Goal: Transaction & Acquisition: Purchase product/service

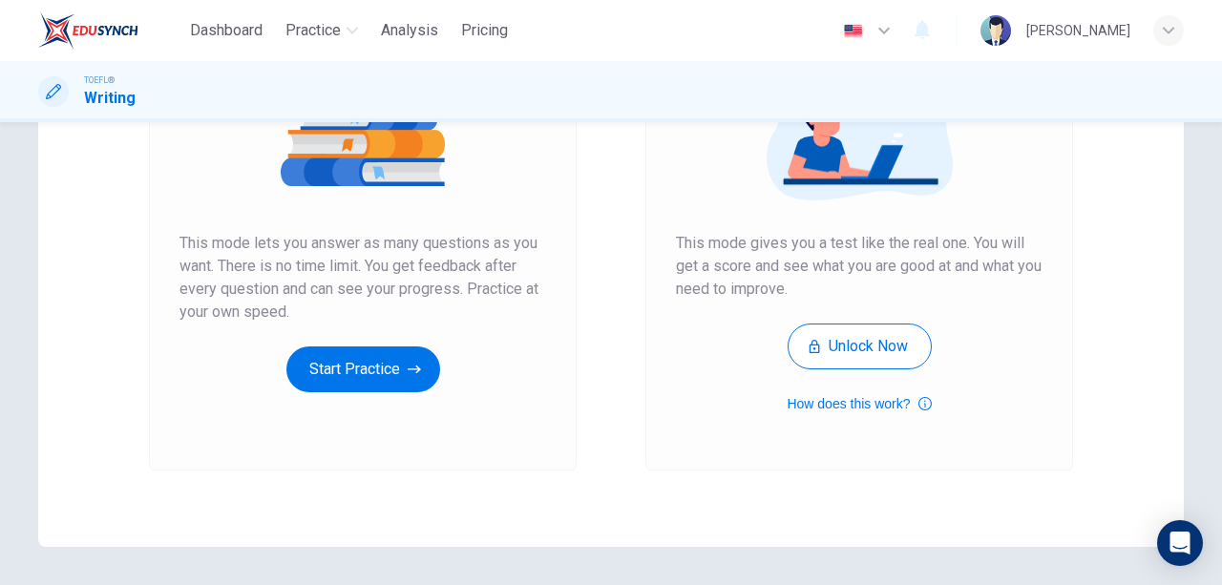
scroll to position [276, 0]
click at [965, 504] on div "Unlimited Practice Mock Test Unlimited Practice This mode lets you answer as ma…" at bounding box center [610, 215] width 1145 height 663
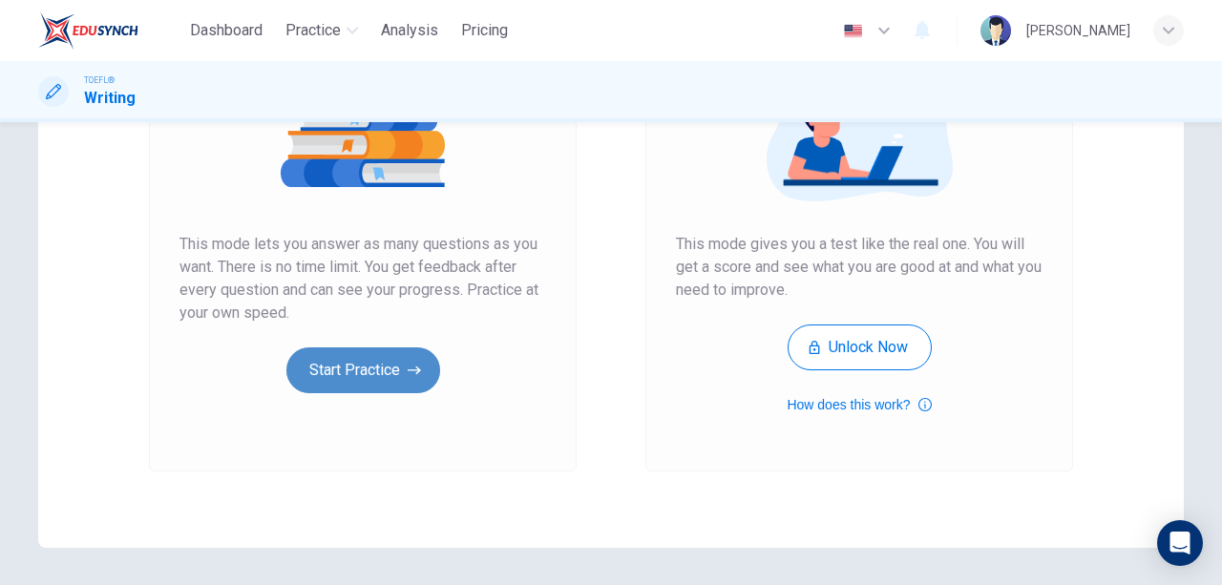
click at [359, 359] on button "Start Practice" at bounding box center [363, 370] width 154 height 46
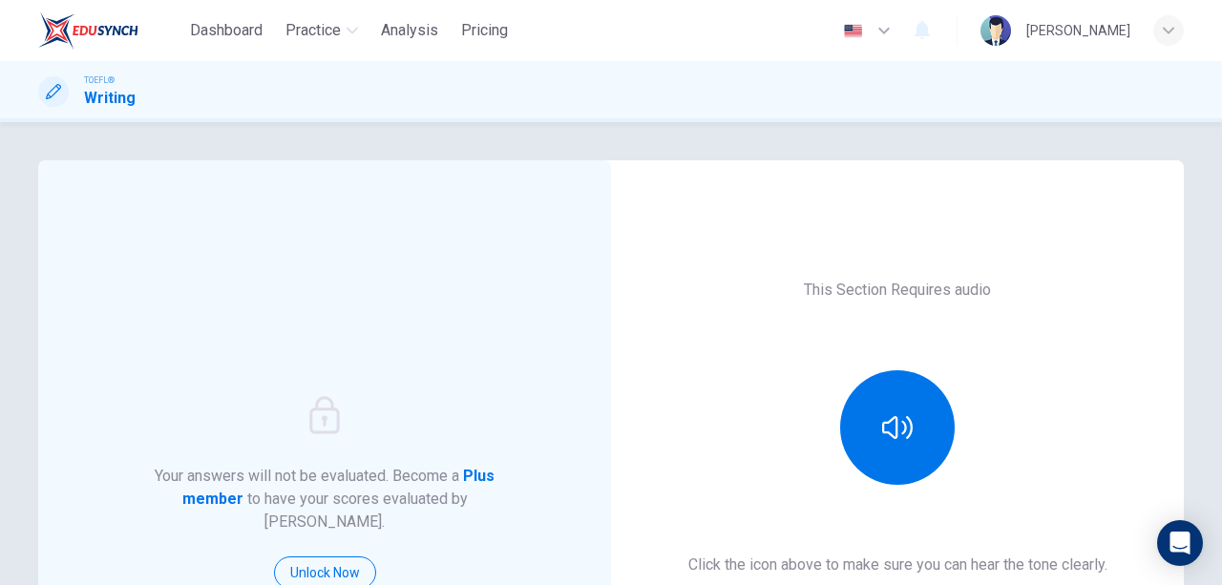
scroll to position [63, 0]
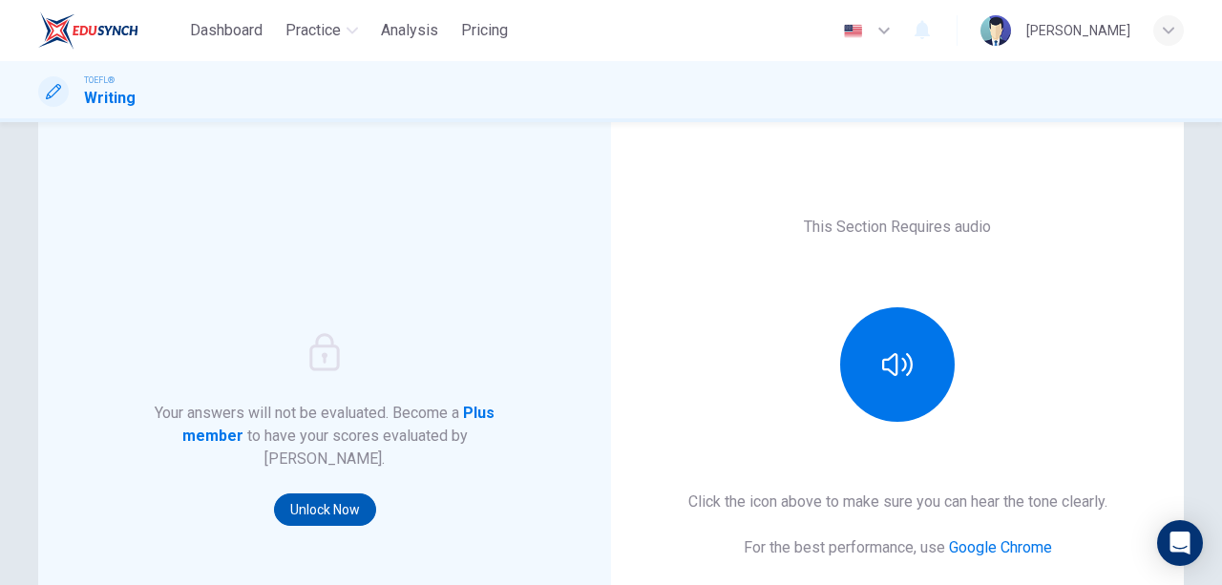
click at [327, 494] on button "Unlock Now" at bounding box center [325, 510] width 102 height 32
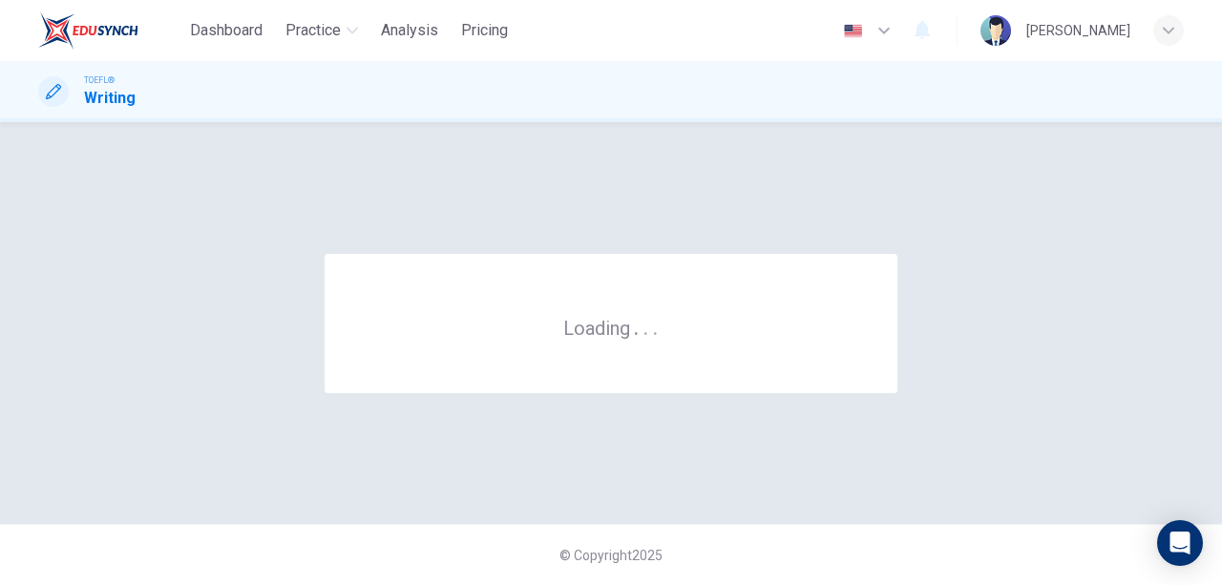
scroll to position [0, 0]
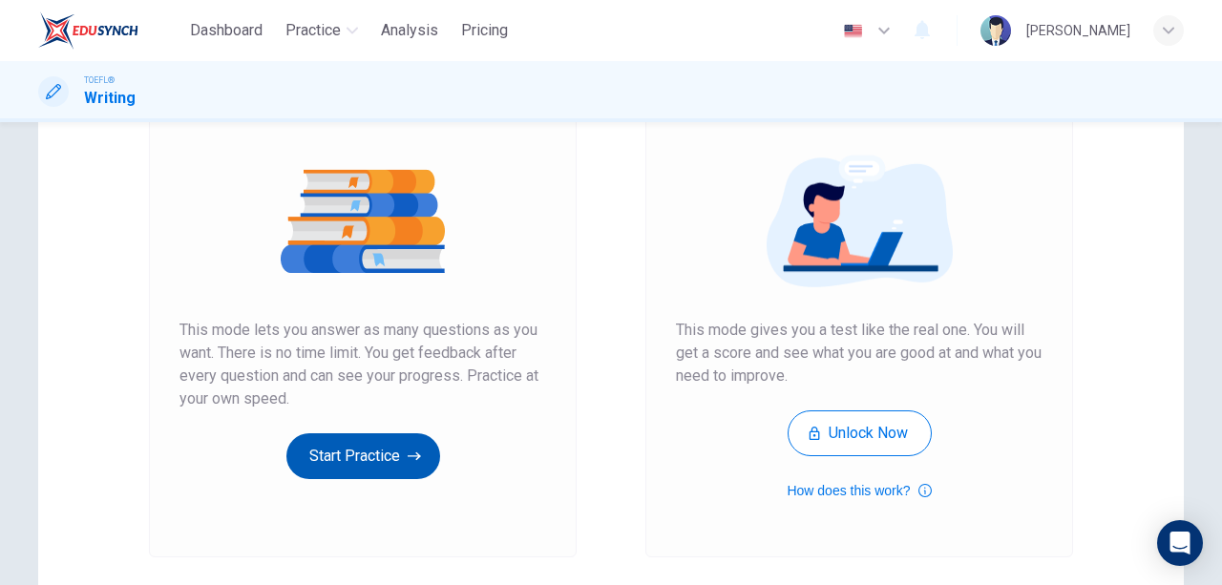
scroll to position [191, 0]
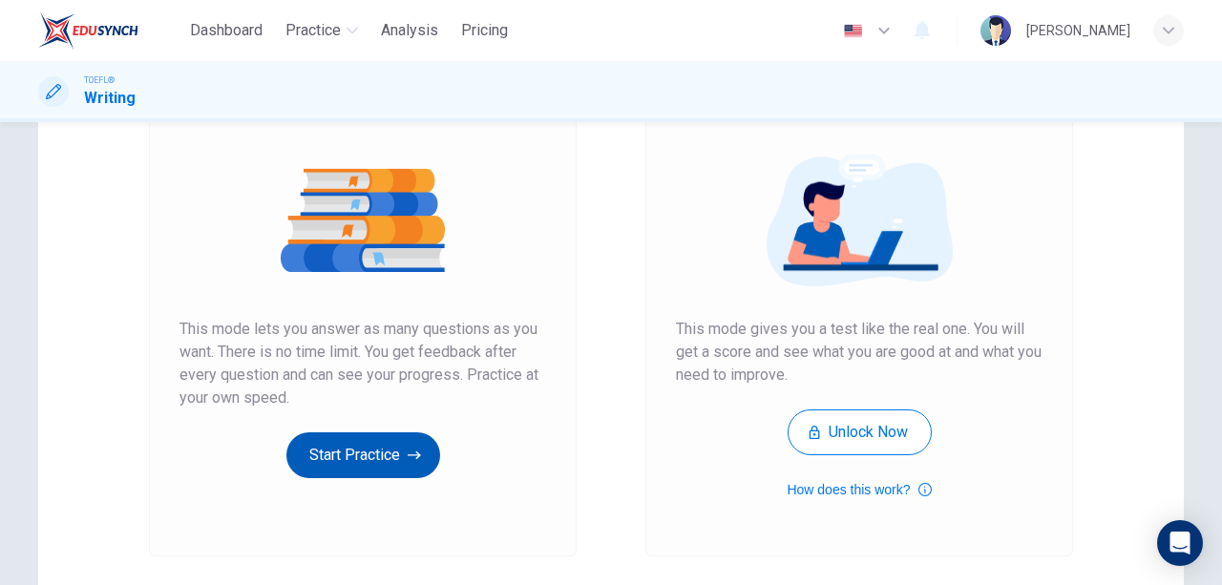
click at [383, 452] on button "Start Practice" at bounding box center [363, 455] width 154 height 46
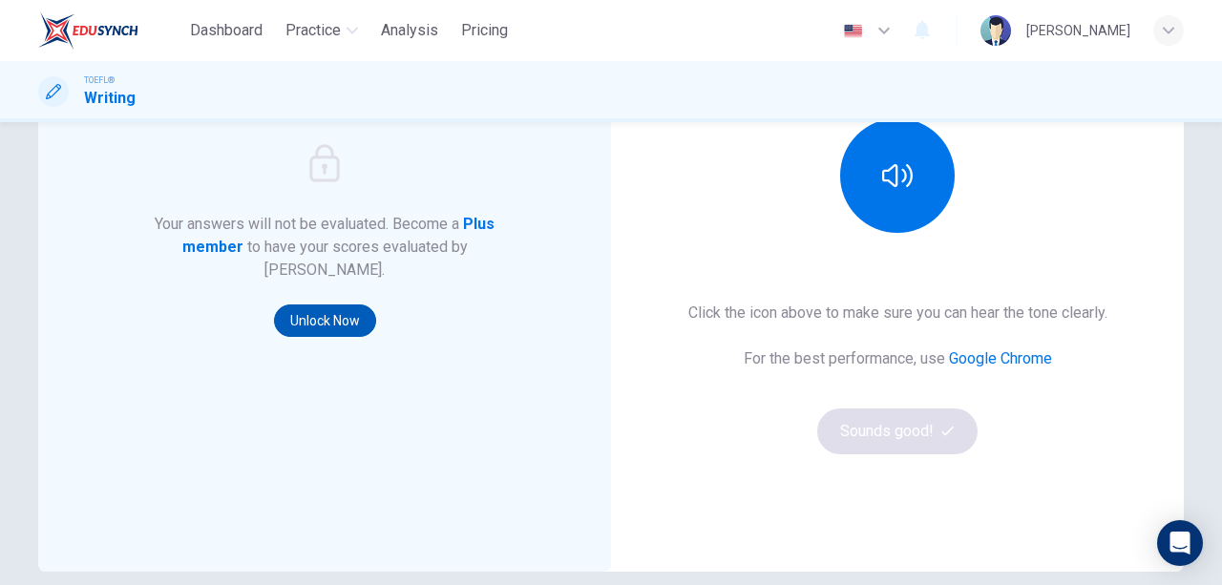
scroll to position [253, 0]
click at [342, 310] on button "Unlock Now" at bounding box center [325, 320] width 102 height 32
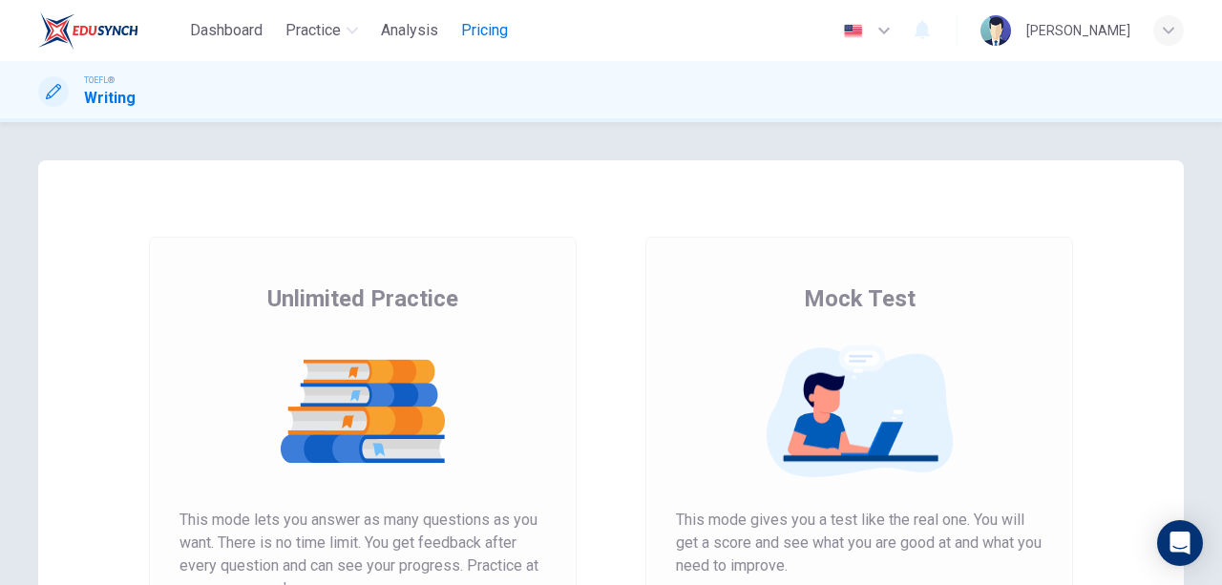
click at [499, 33] on span "Pricing" at bounding box center [484, 30] width 47 height 23
